Goal: Task Accomplishment & Management: Manage account settings

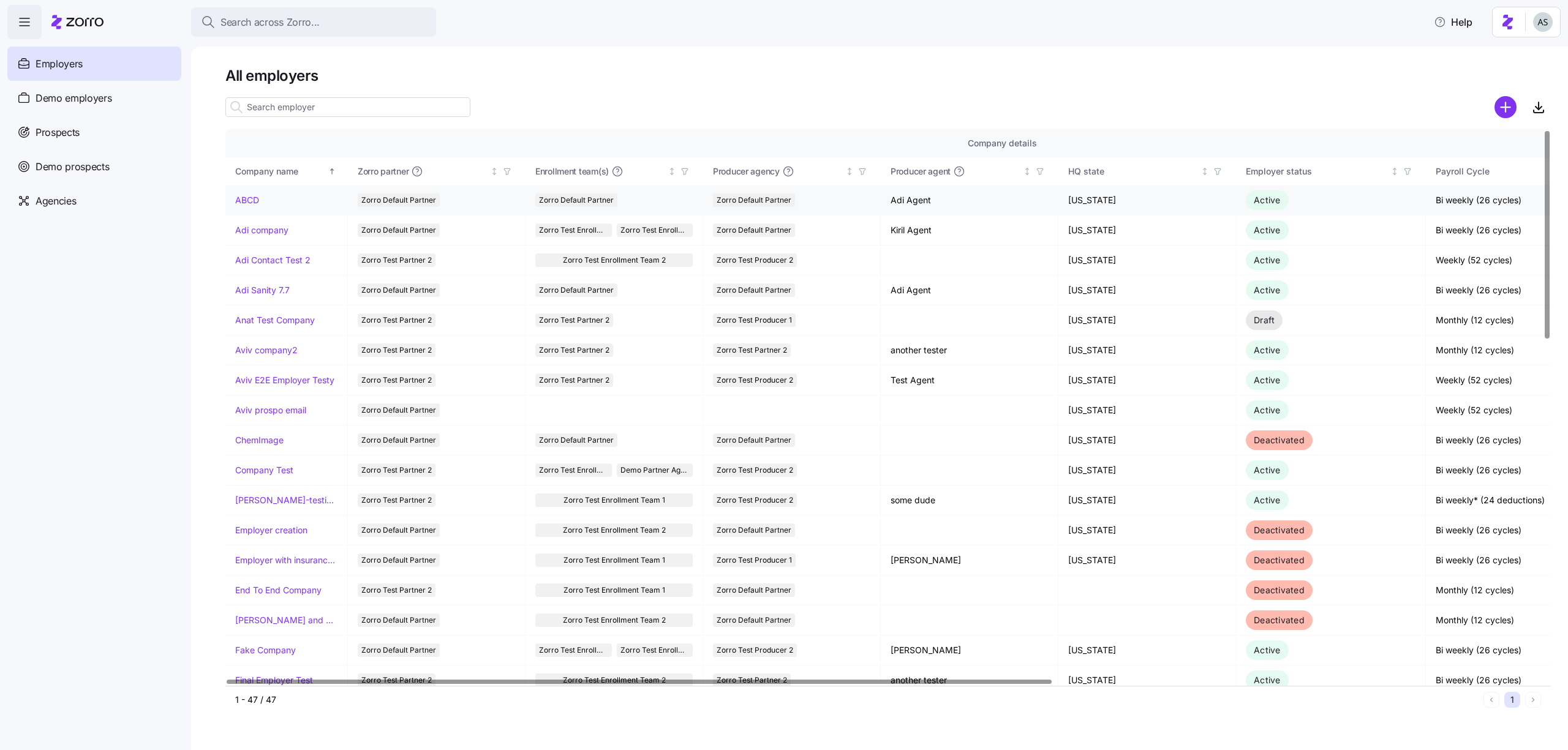
click at [245, 210] on td "ABCD" at bounding box center [286, 200] width 123 height 30
click at [248, 218] on td "Adi company" at bounding box center [286, 230] width 123 height 30
click at [248, 225] on link "Adi company" at bounding box center [262, 230] width 53 height 12
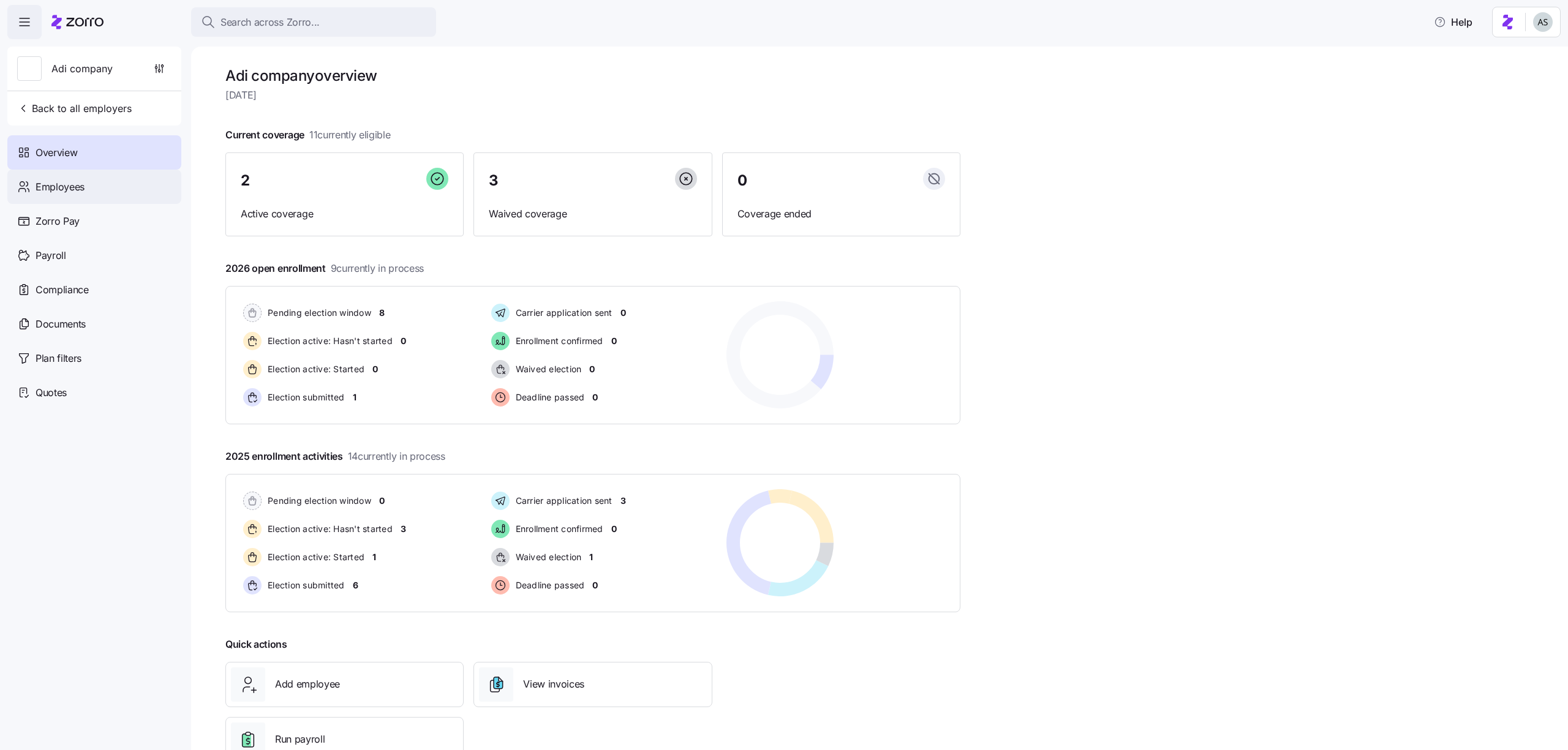
click at [102, 191] on div "Employees" at bounding box center [95, 186] width 174 height 34
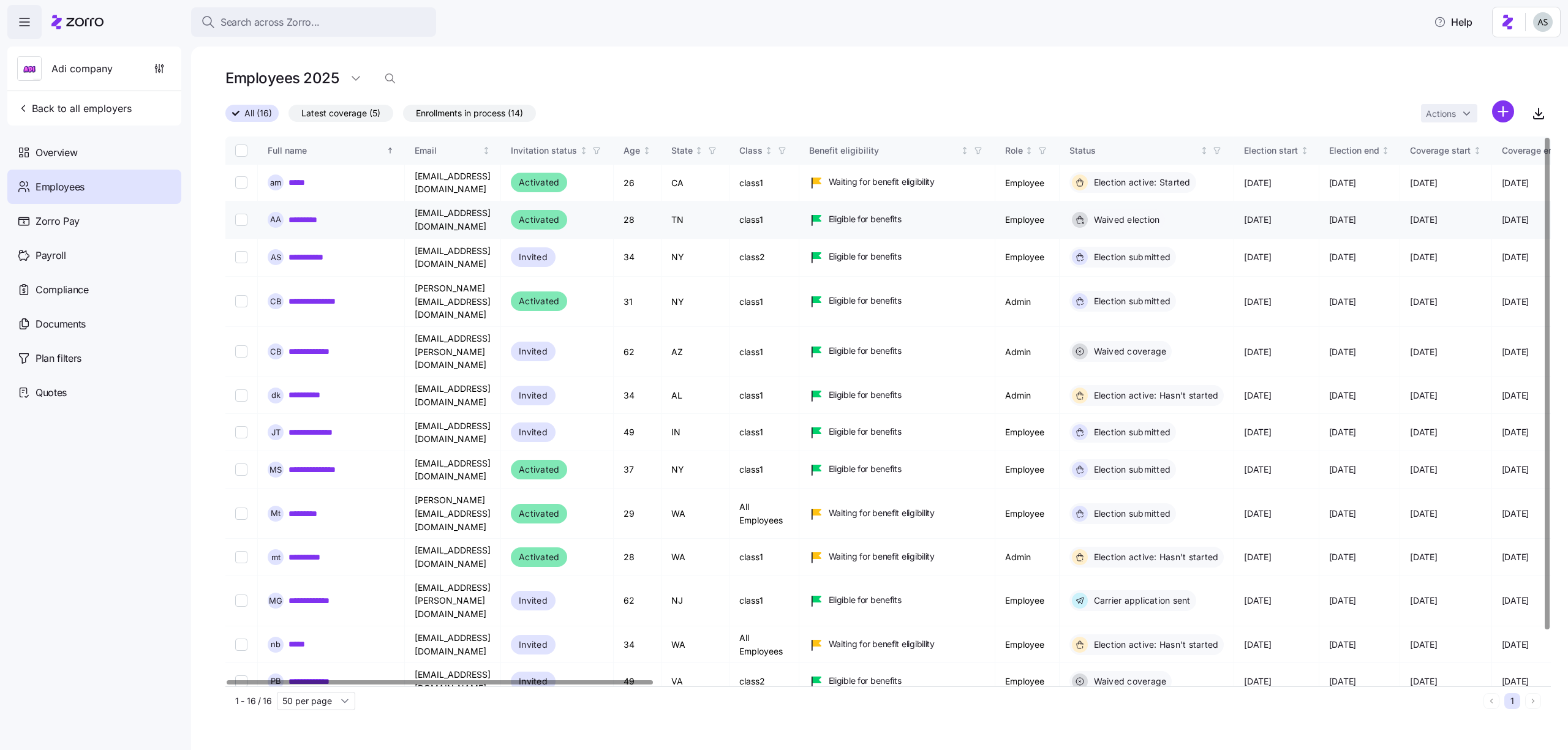
click at [236, 214] on input "Select record 2" at bounding box center [241, 220] width 12 height 12
checkbox input "true"
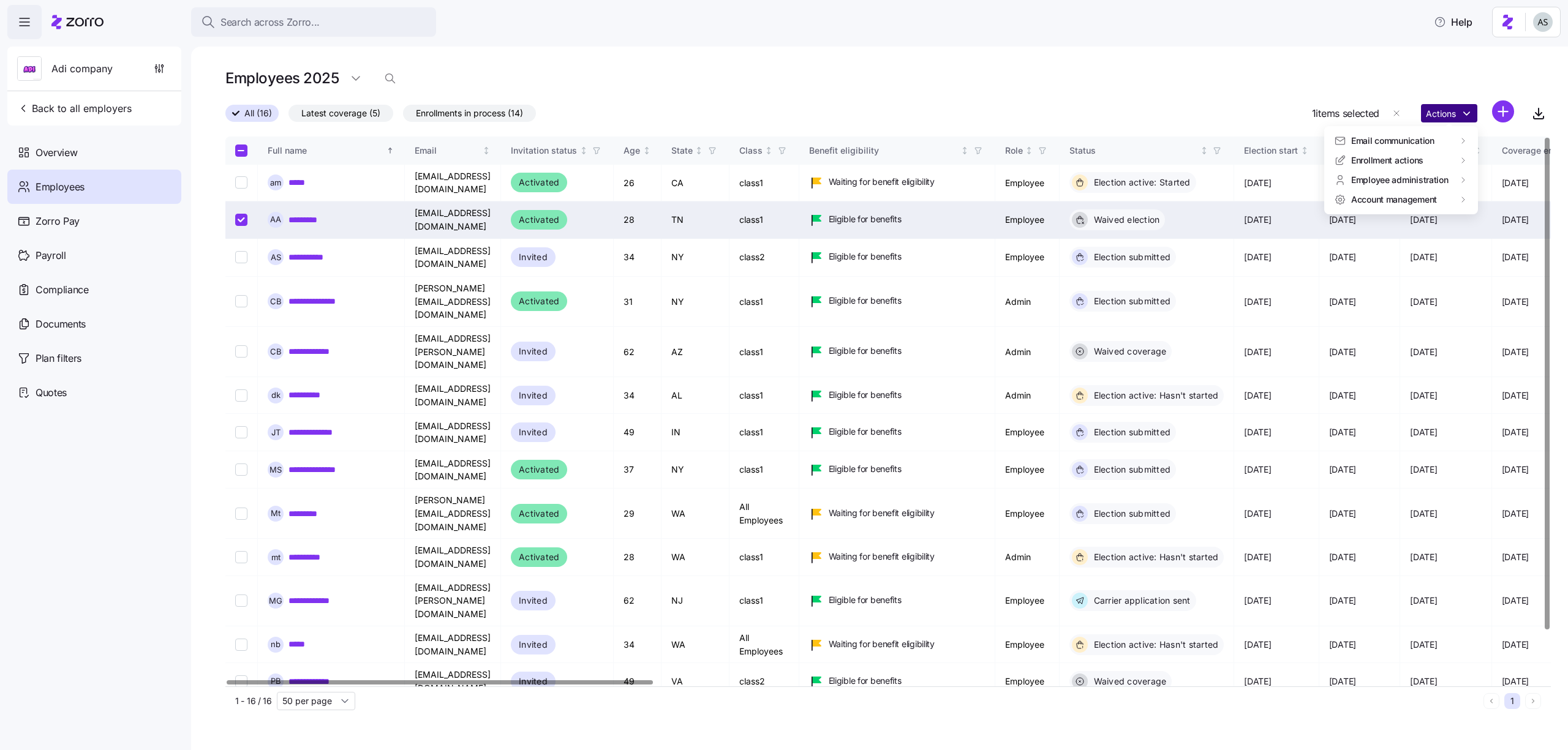
click at [1452, 106] on html "Search across Zorro... Help Adi company Back to all employers Overview Employee…" at bounding box center [784, 371] width 1568 height 743
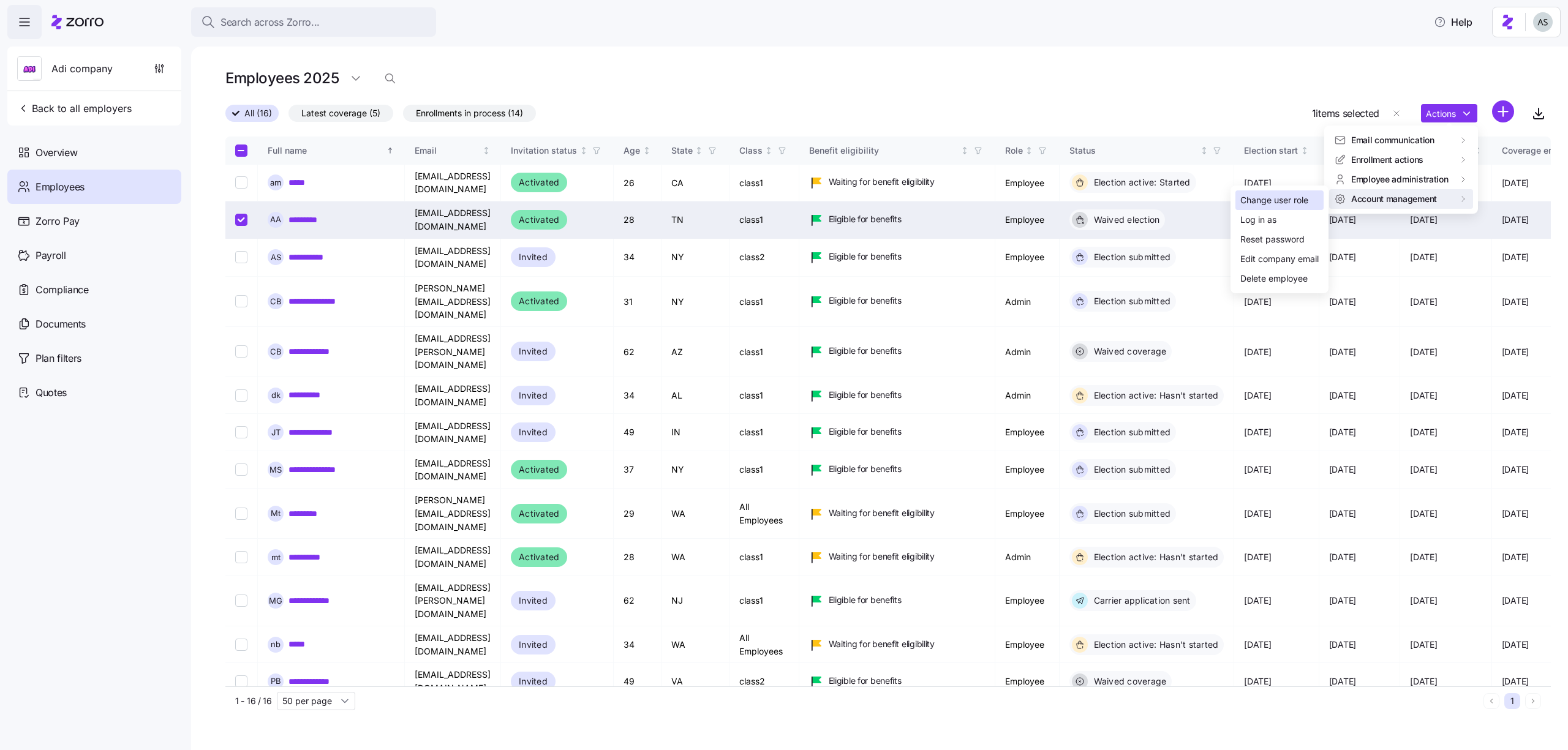
click at [1306, 200] on div "Change user role" at bounding box center [1273, 200] width 68 height 14
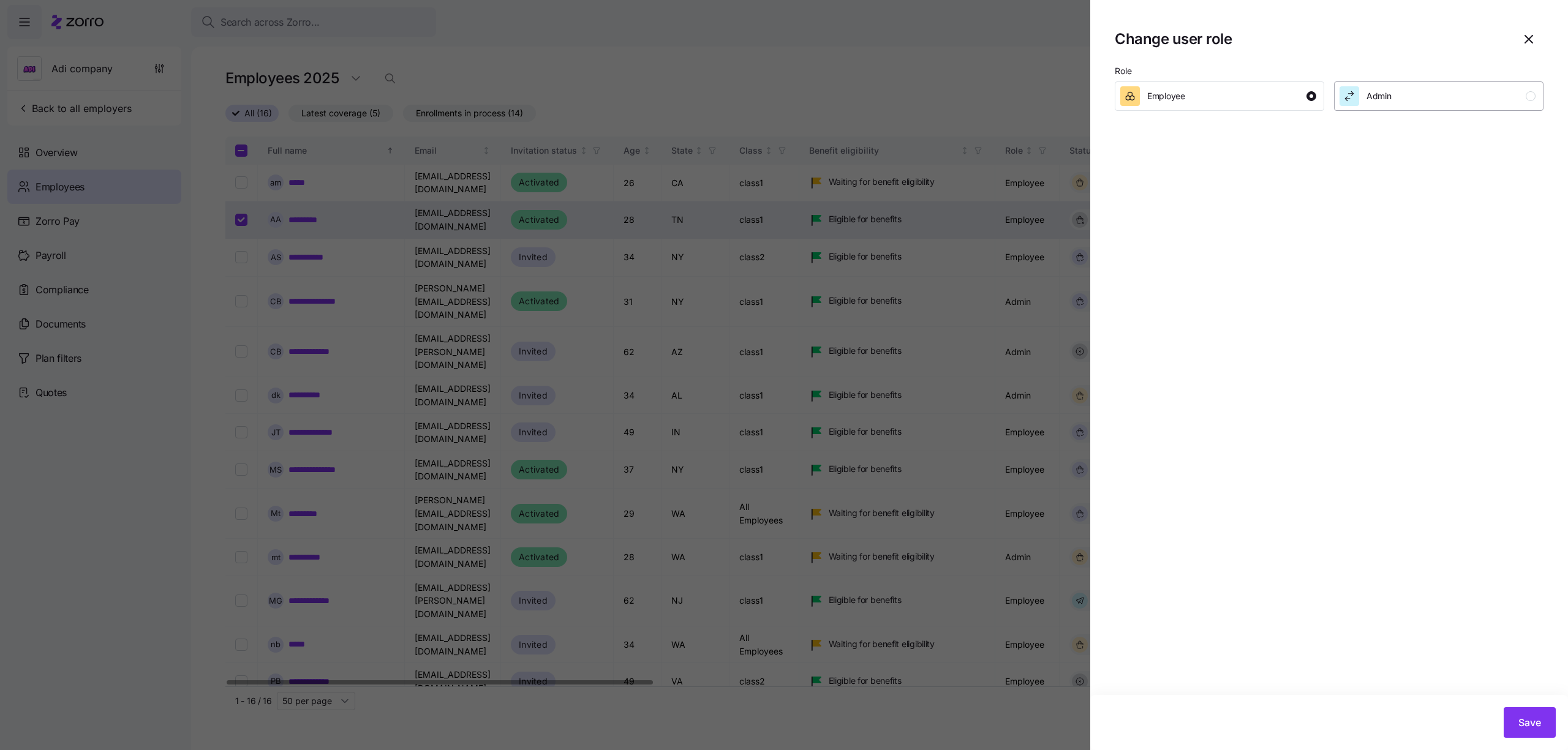
click at [1419, 98] on div "Admin" at bounding box center [1437, 96] width 196 height 20
click at [1534, 710] on button "Save" at bounding box center [1529, 723] width 52 height 31
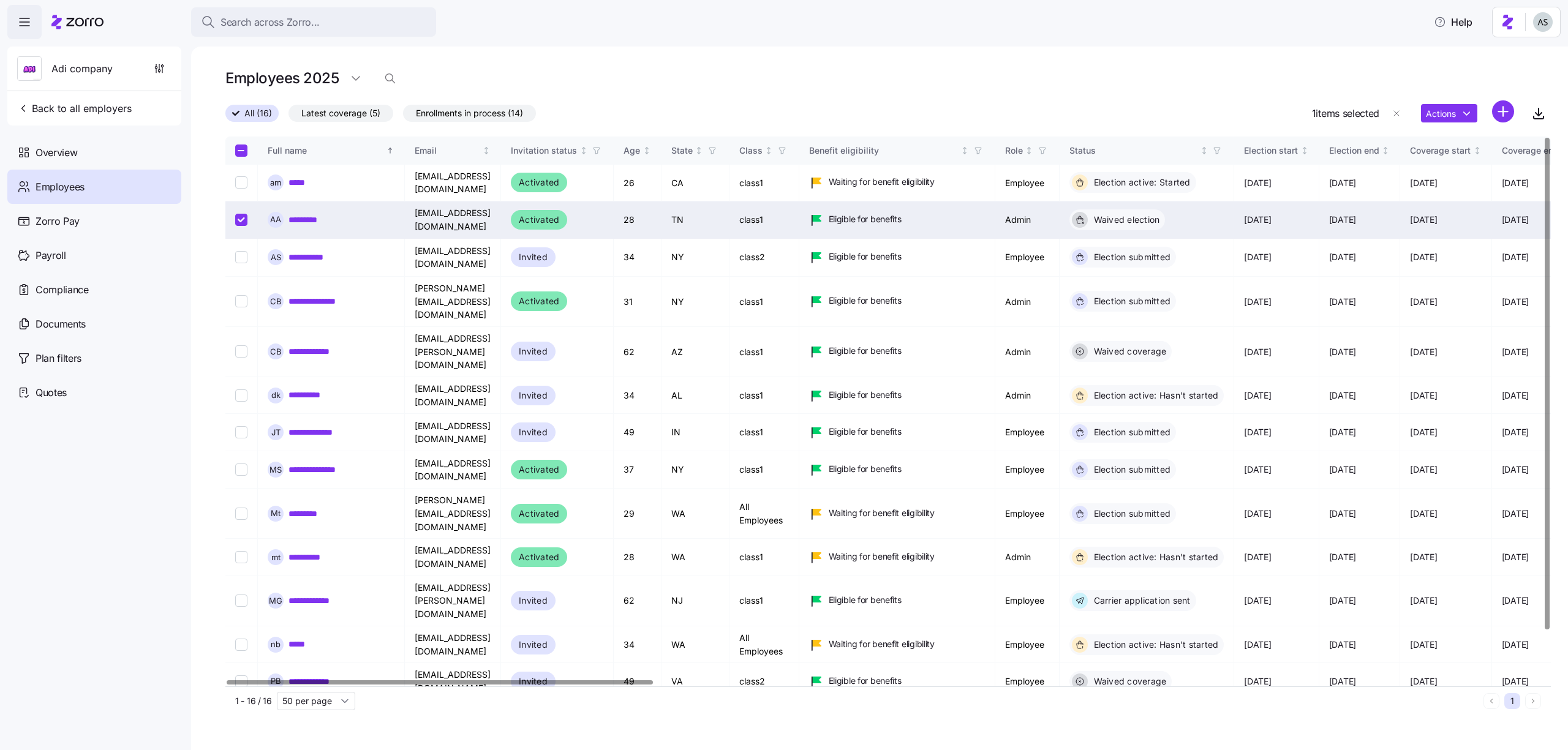
click at [1547, 31] on html "Search across Zorro... Help Adi company Back to all employers Overview Employee…" at bounding box center [784, 371] width 1568 height 743
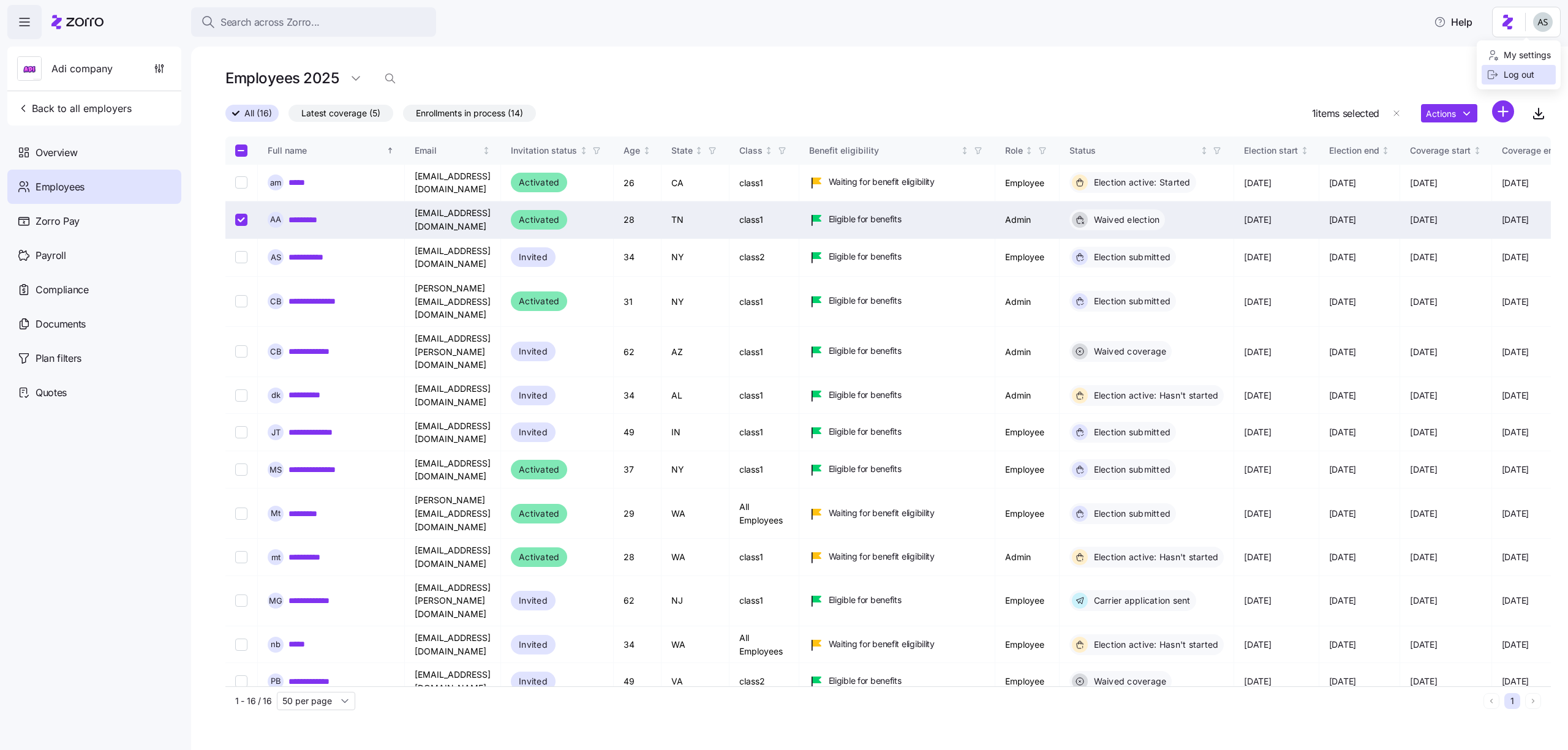
click at [1536, 80] on div "Log out" at bounding box center [1518, 75] width 74 height 20
